Goal: Transaction & Acquisition: Purchase product/service

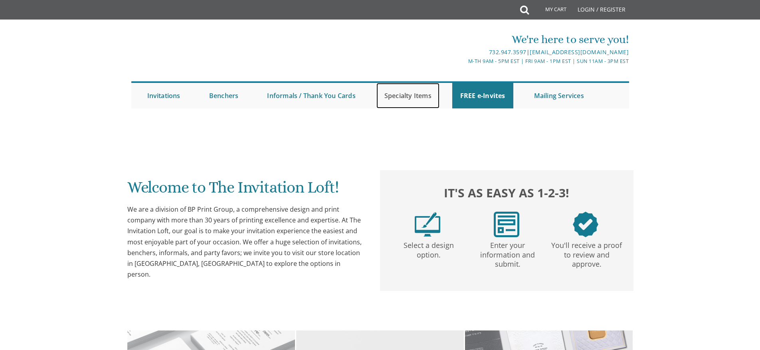
click at [379, 88] on link "Specialty Items" at bounding box center [407, 96] width 63 height 26
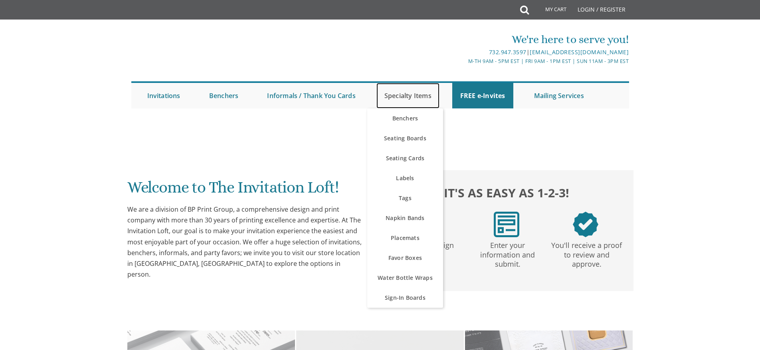
click at [386, 94] on link "Specialty Items" at bounding box center [407, 96] width 63 height 26
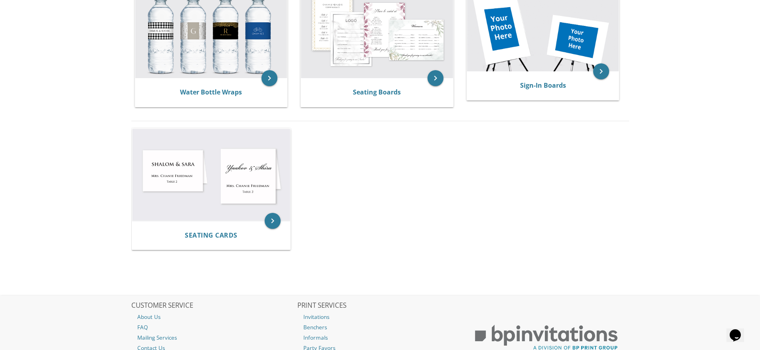
scroll to position [456, 0]
click at [205, 184] on img at bounding box center [211, 174] width 158 height 92
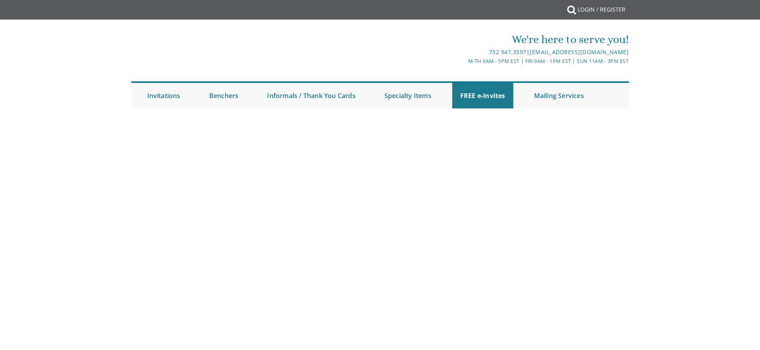
click at [268, 217] on body "My Cart {{shoppingcart.totalQuantityDisplay}} Total: {{shoppingcart.subtotal}} …" at bounding box center [380, 175] width 760 height 350
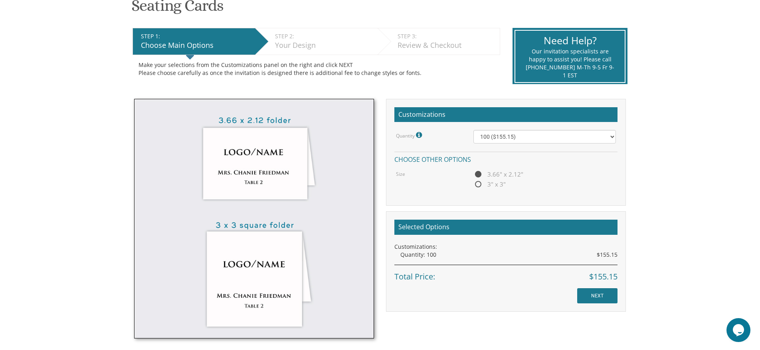
scroll to position [140, 0]
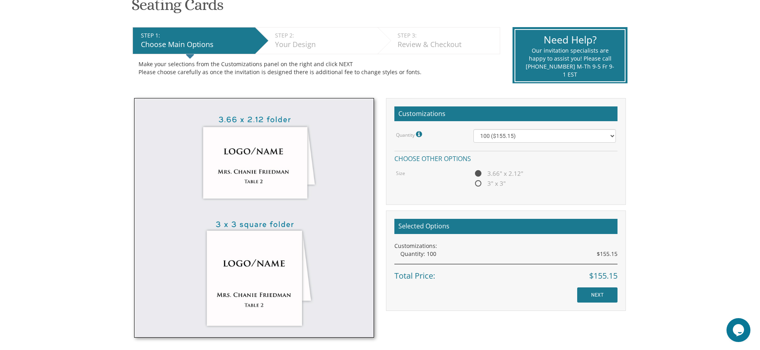
click at [476, 182] on span "3" x 3"" at bounding box center [489, 184] width 32 height 10
click at [476, 182] on input "3" x 3"" at bounding box center [475, 184] width 5 height 5
radio input "true"
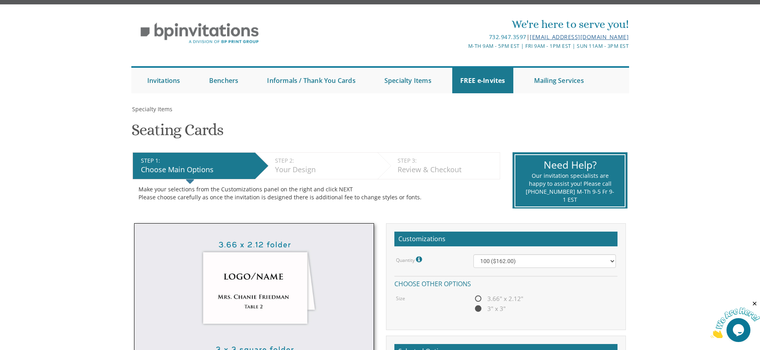
scroll to position [15, 0]
